Goal: Find contact information: Find contact information

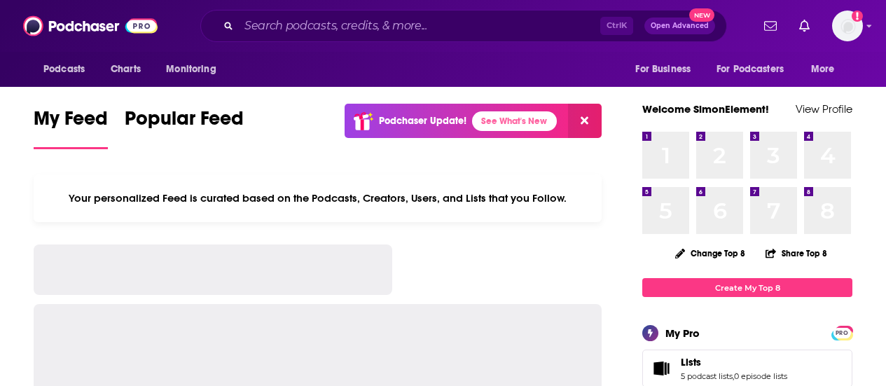
click at [451, 22] on input "Search podcasts, credits, & more..." at bounding box center [419, 26] width 361 height 22
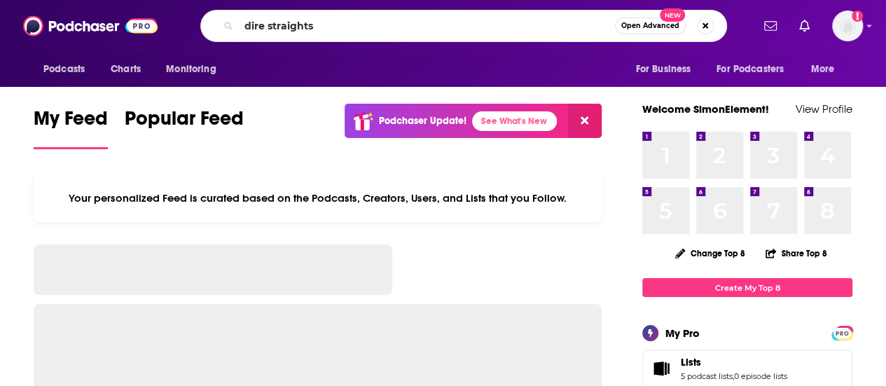
type input "dire straights"
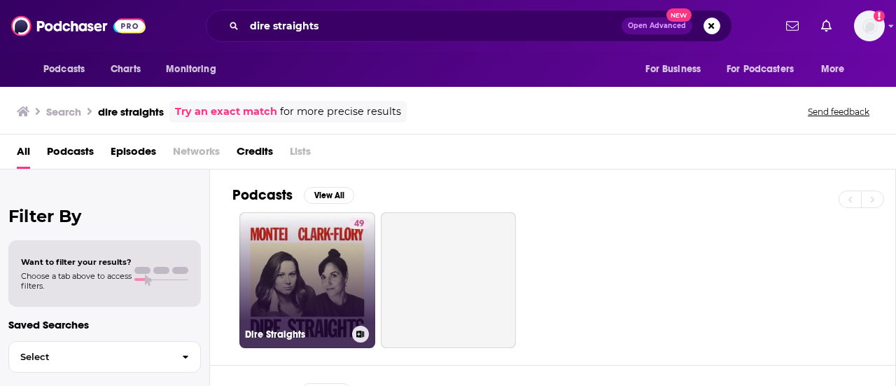
click at [309, 251] on link "49 Dire Straights" at bounding box center [307, 280] width 136 height 136
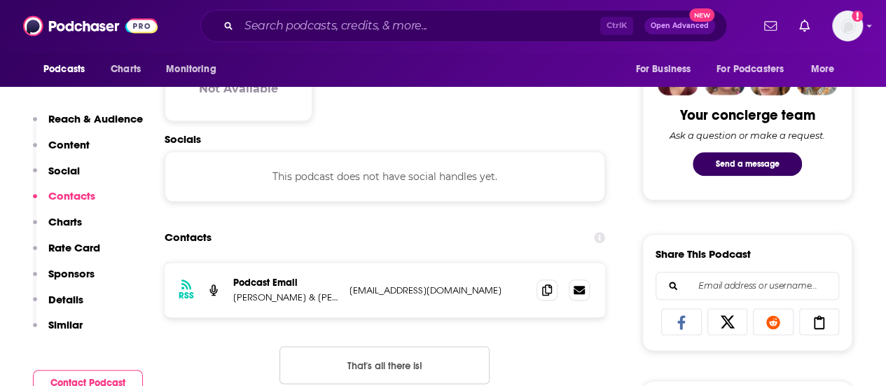
scroll to position [698, 0]
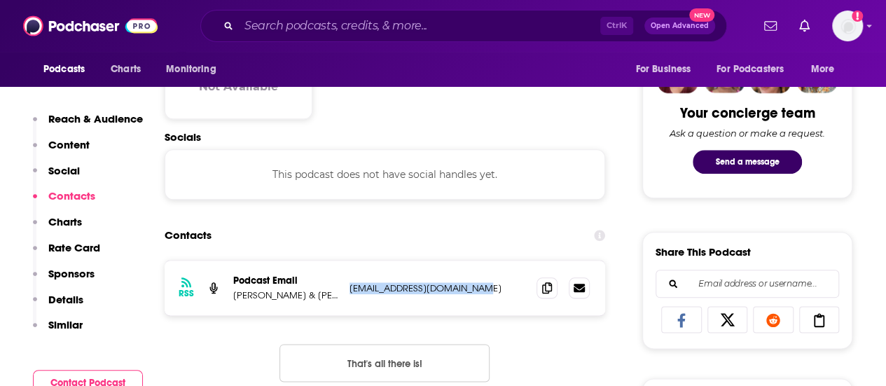
drag, startPoint x: 474, startPoint y: 286, endPoint x: 349, endPoint y: 291, distance: 124.7
click at [349, 291] on p "[EMAIL_ADDRESS][DOMAIN_NAME]" at bounding box center [437, 288] width 176 height 12
copy p "[EMAIL_ADDRESS][DOMAIN_NAME]"
